Goal: Find specific page/section: Find specific page/section

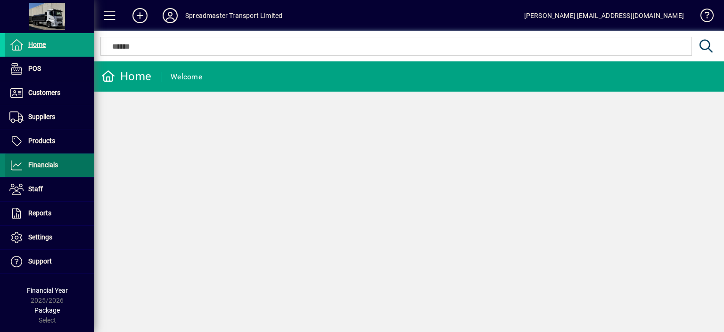
click at [57, 165] on span "Financials" at bounding box center [43, 165] width 30 height 8
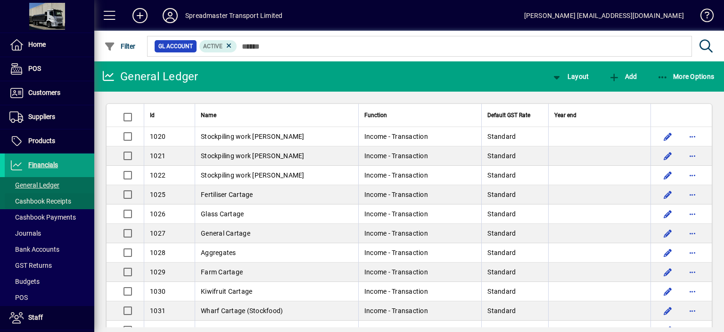
click at [55, 200] on span "Cashbook Receipts" at bounding box center [40, 201] width 62 height 8
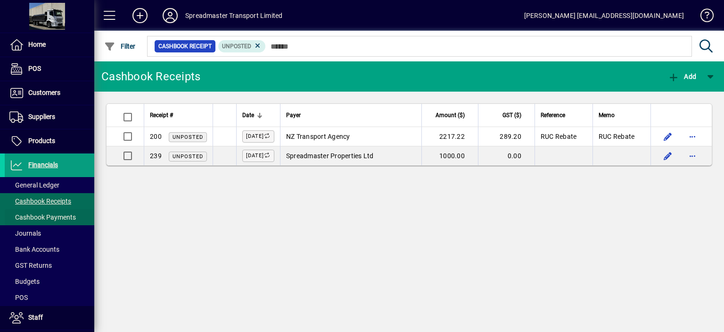
click at [57, 216] on span "Cashbook Payments" at bounding box center [42, 217] width 67 height 8
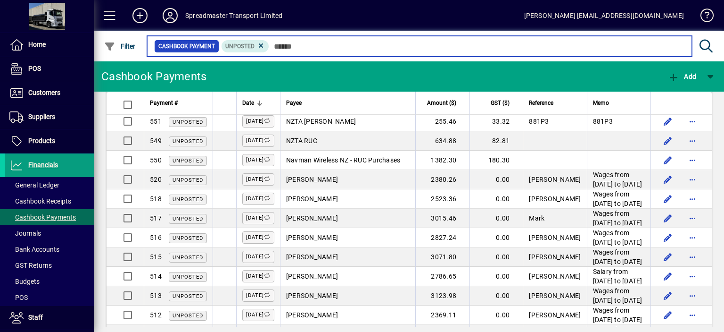
scroll to position [364, 0]
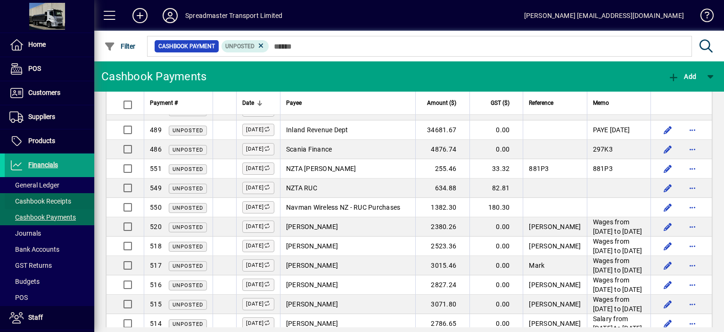
click at [57, 201] on span "Cashbook Receipts" at bounding box center [40, 201] width 62 height 8
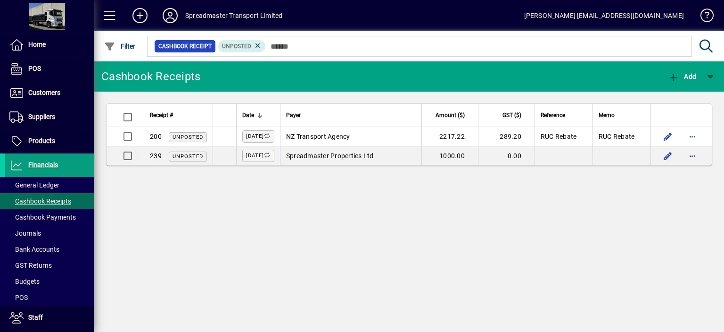
click at [170, 15] on icon at bounding box center [170, 15] width 19 height 15
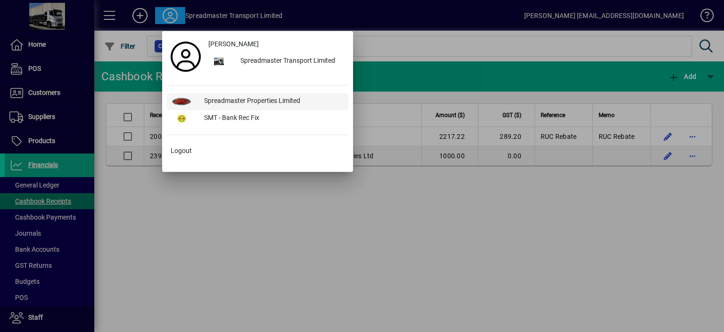
click at [216, 100] on div "Spreadmaster Properties Limited" at bounding box center [273, 101] width 152 height 17
